Goal: Task Accomplishment & Management: Use online tool/utility

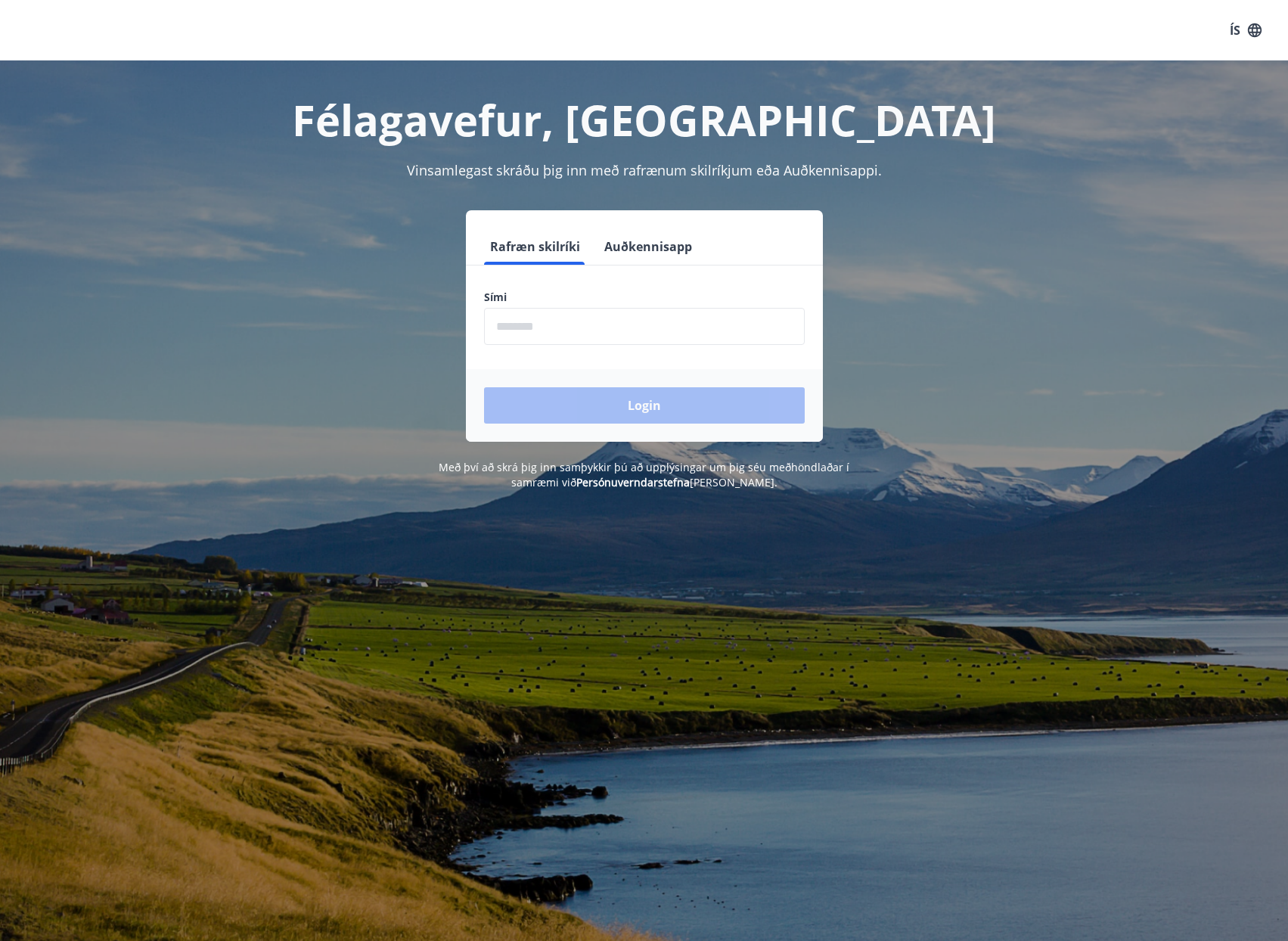
click at [1209, 160] on div "Félagavefur, [PERSON_NAME] Vinsamlegast skráðu þig inn með rafrænum skilríkjum …" at bounding box center [644, 275] width 1288 height 430
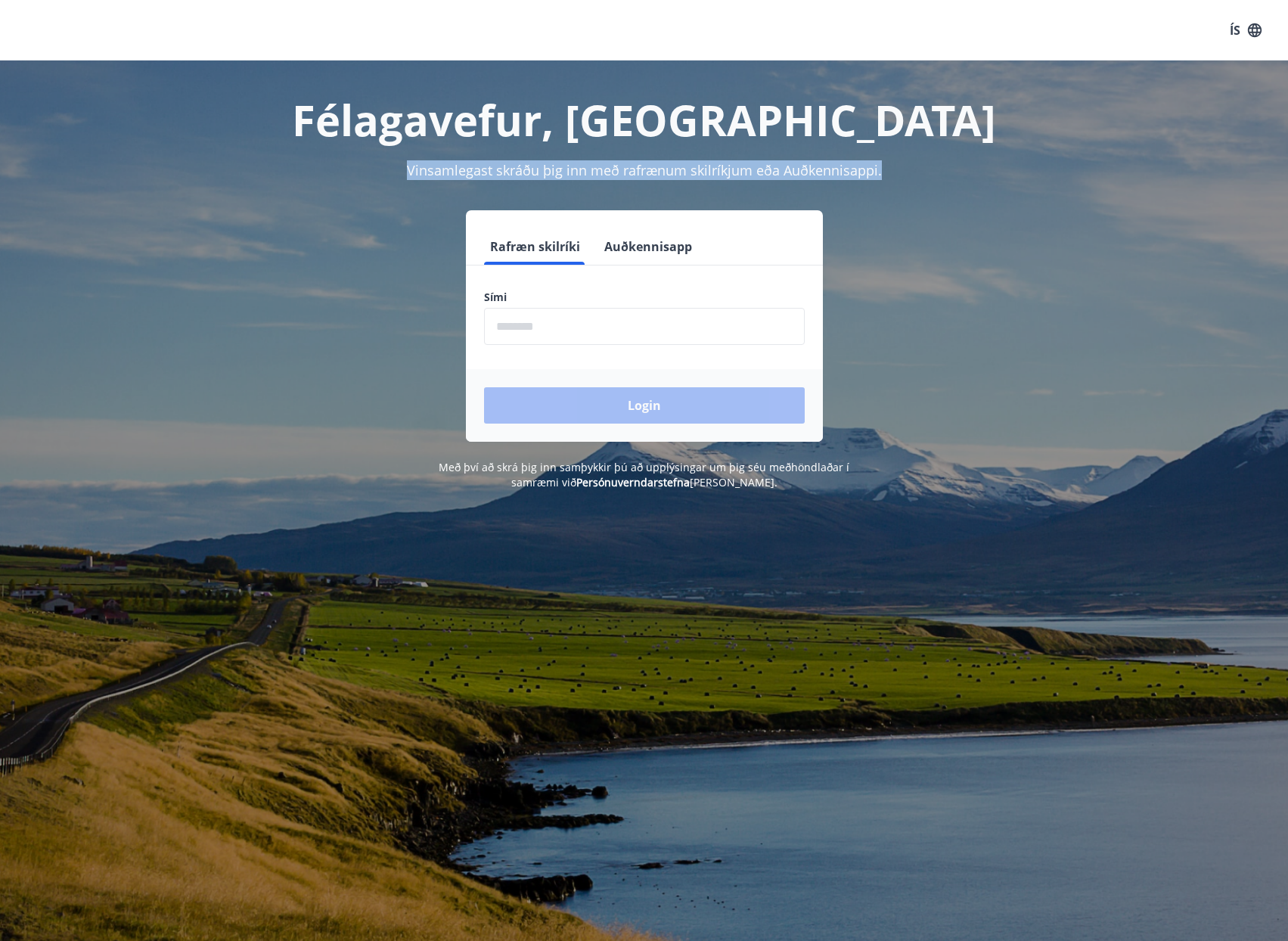
click at [651, 235] on button "Auðkennisapp" at bounding box center [648, 246] width 100 height 36
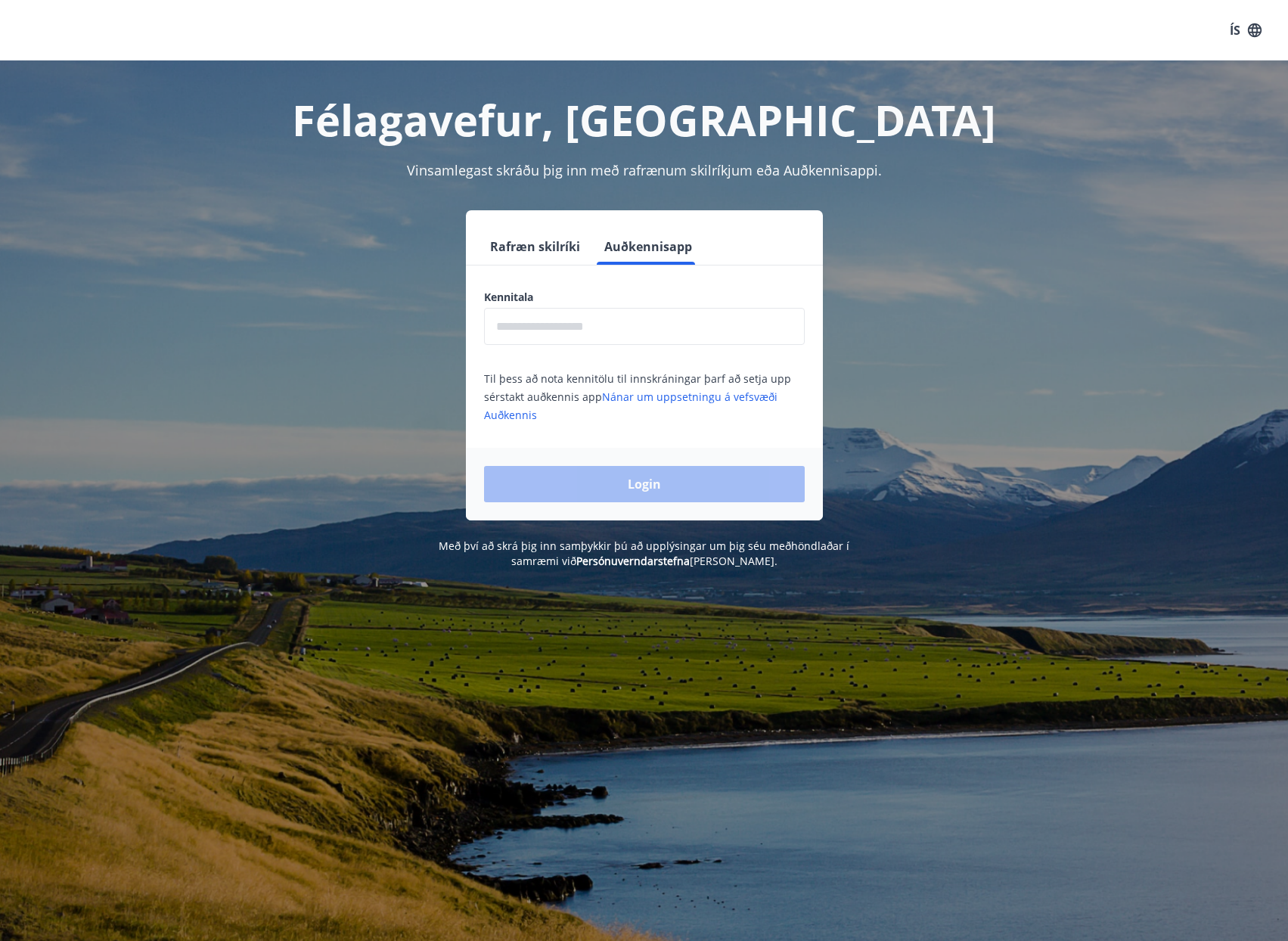
click at [606, 316] on input "text" at bounding box center [644, 326] width 321 height 37
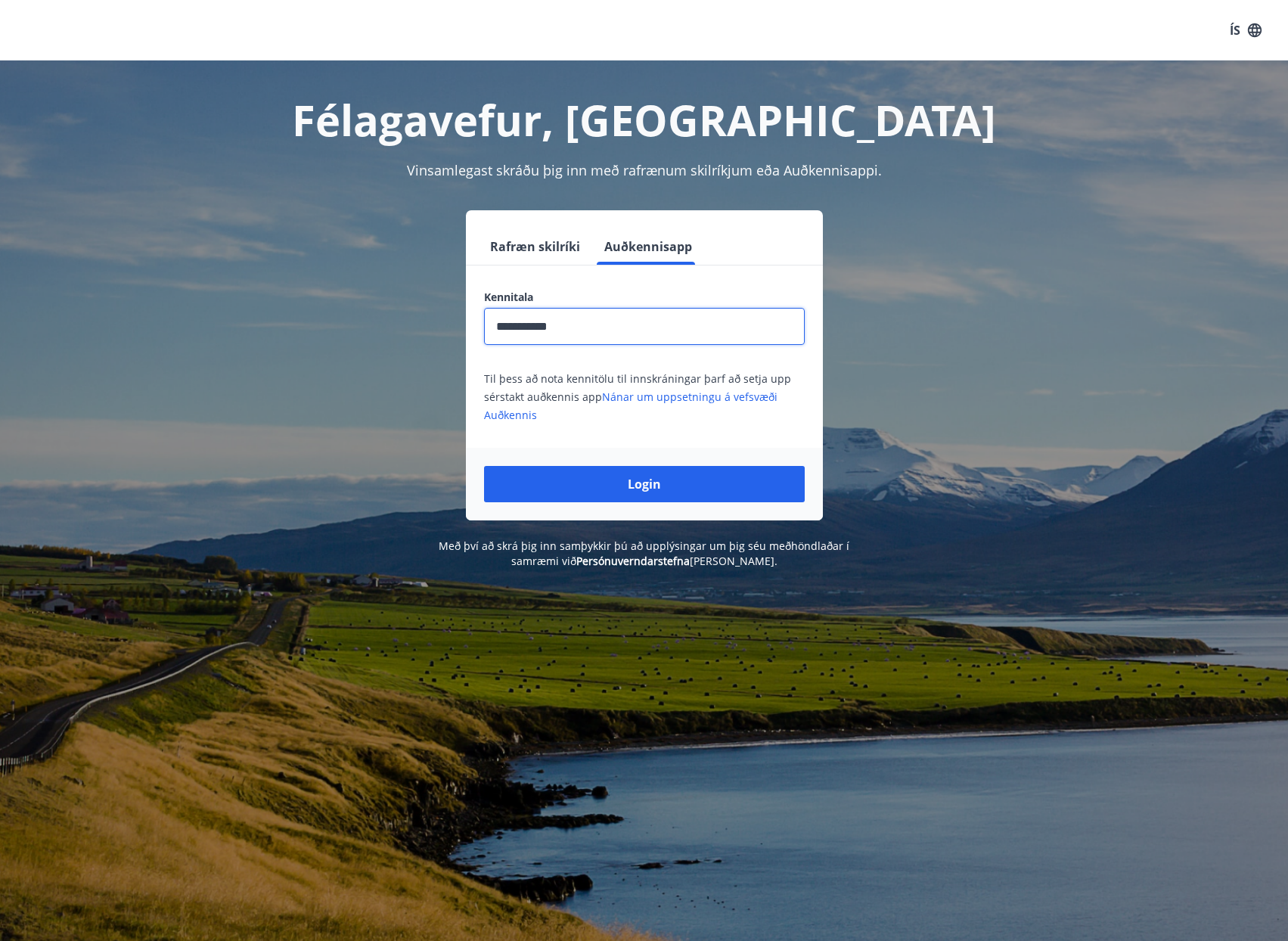
type input "**********"
click at [484, 466] on button "Login" at bounding box center [644, 484] width 321 height 36
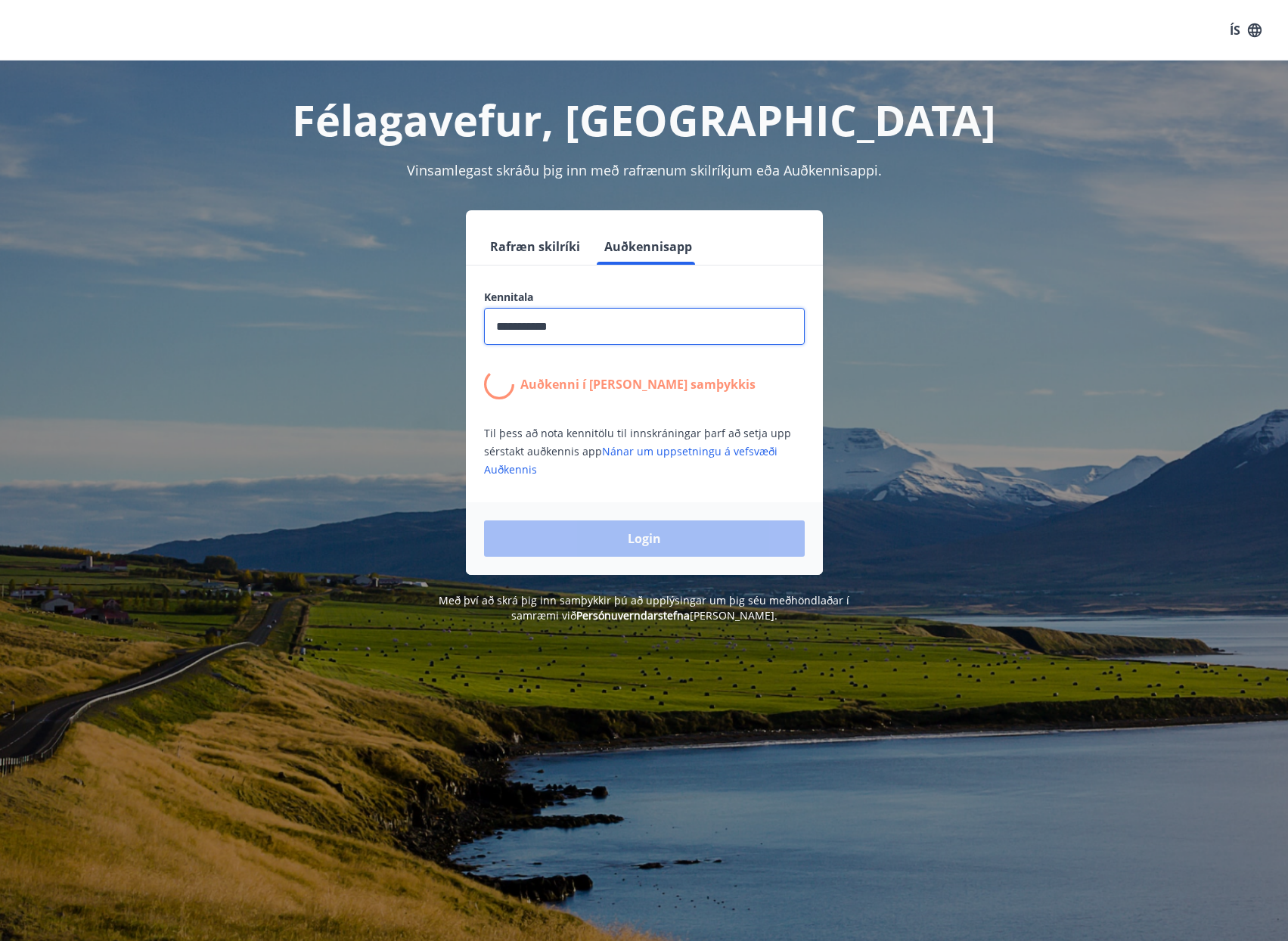
scroll to position [3, 0]
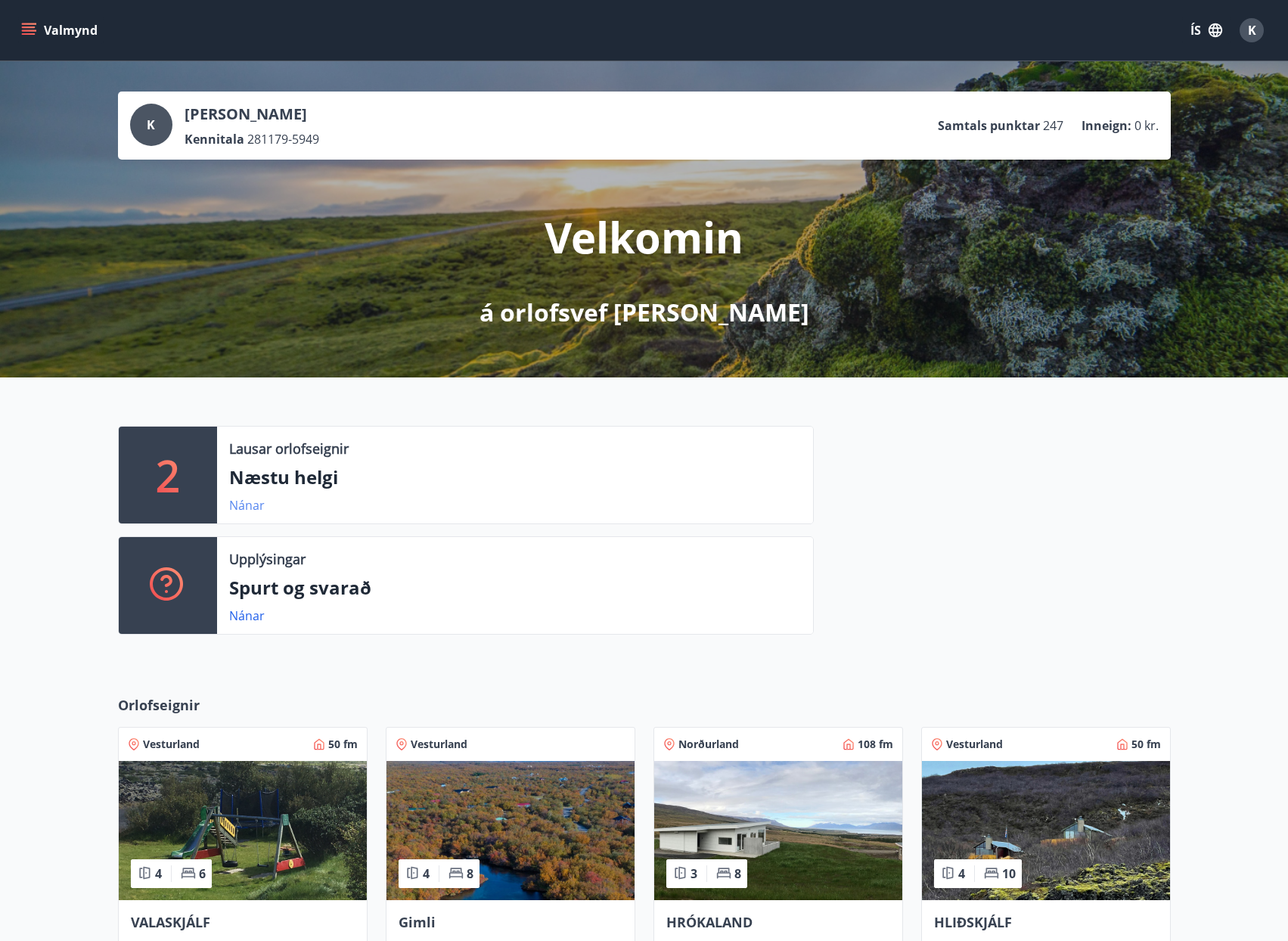
click at [238, 504] on link "Nánar" at bounding box center [247, 505] width 35 height 17
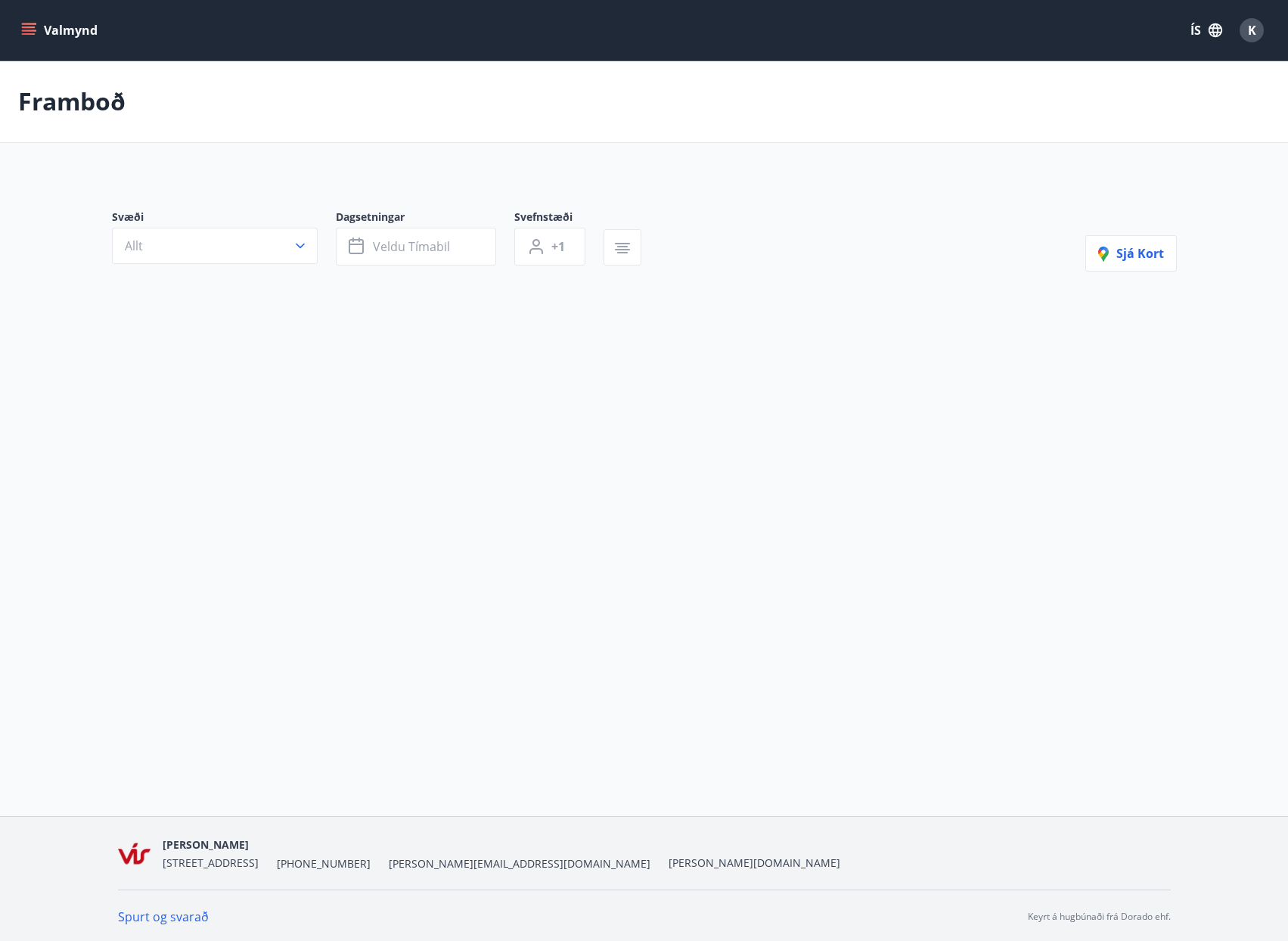
type input "*"
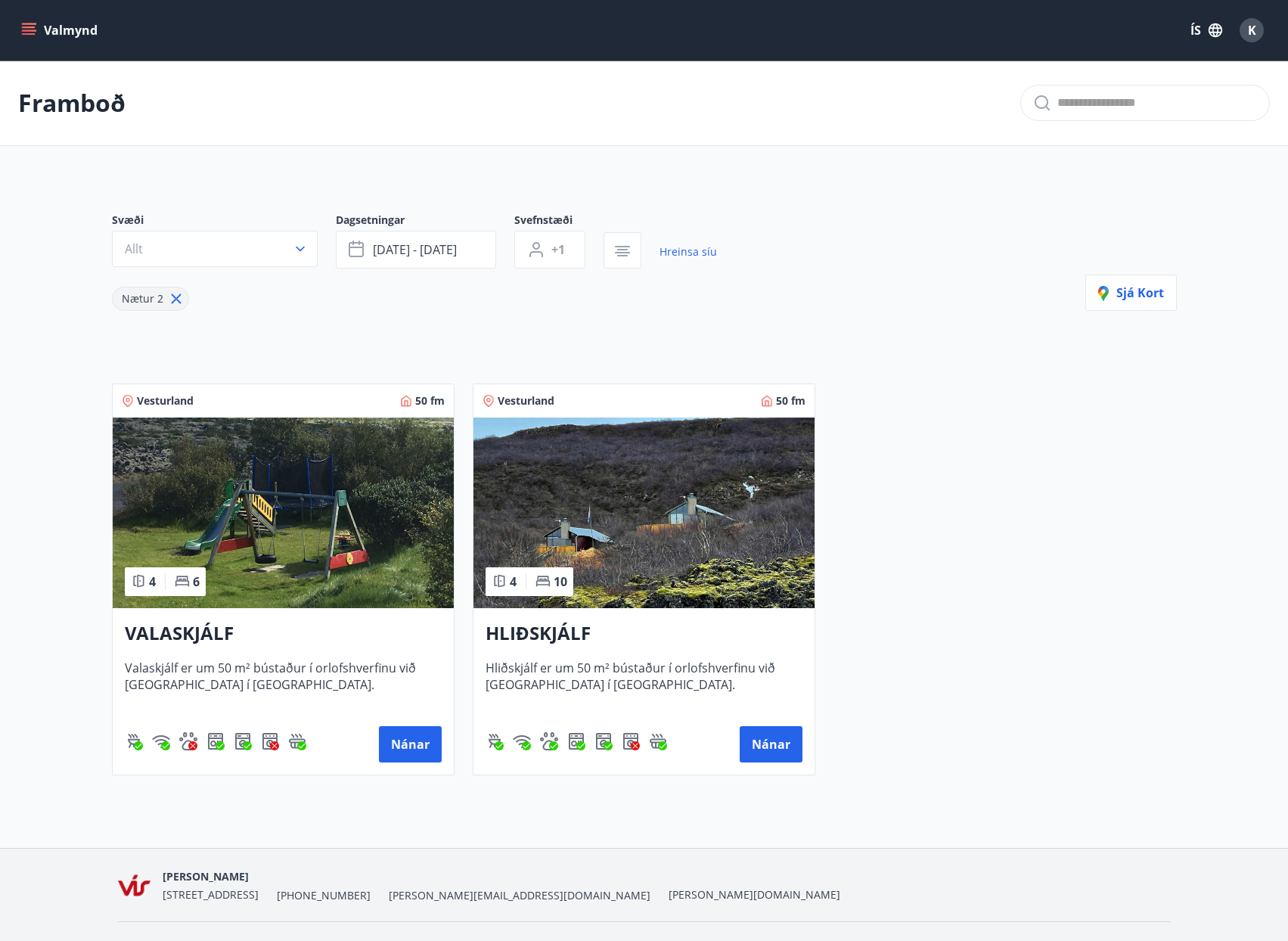
click at [740, 335] on div "Svæði Allt Dagsetningar ágú 29 - sep 01 Svefnstæði +1 Hreinsa síu Nætur 2 Sjá k…" at bounding box center [644, 481] width 1090 height 611
